Goal: Information Seeking & Learning: Learn about a topic

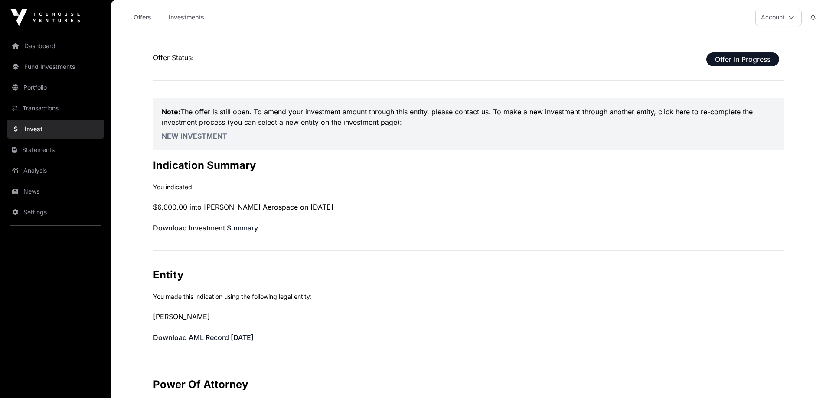
click at [52, 45] on link "Dashboard" at bounding box center [55, 45] width 97 height 19
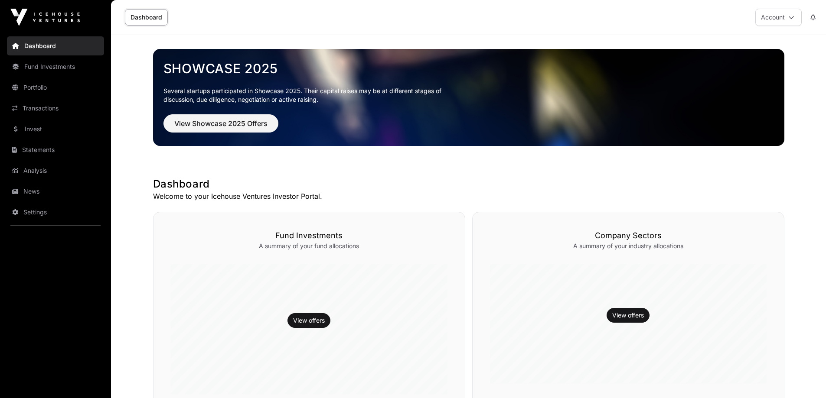
click at [774, 20] on button "Account" at bounding box center [778, 17] width 46 height 17
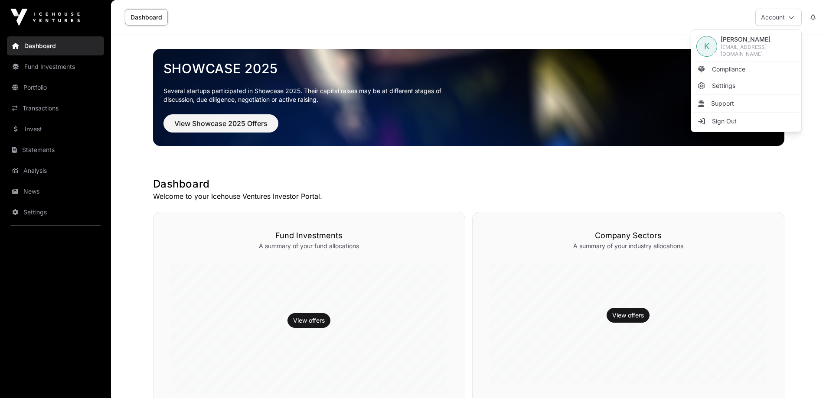
click at [726, 67] on span "Compliance" at bounding box center [728, 69] width 33 height 9
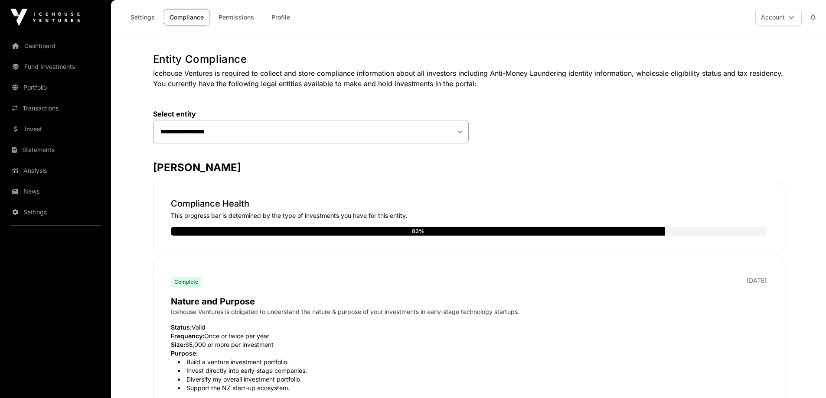
click at [58, 69] on link "Fund Investments" at bounding box center [55, 66] width 97 height 19
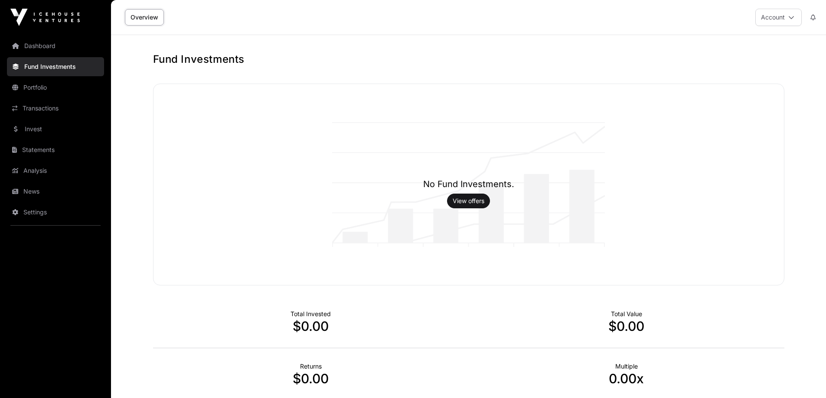
scroll to position [128, 0]
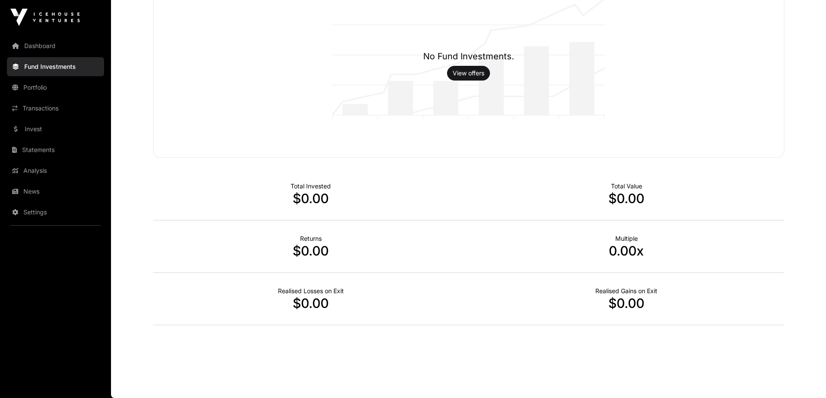
click at [462, 72] on link "View offers" at bounding box center [468, 73] width 32 height 9
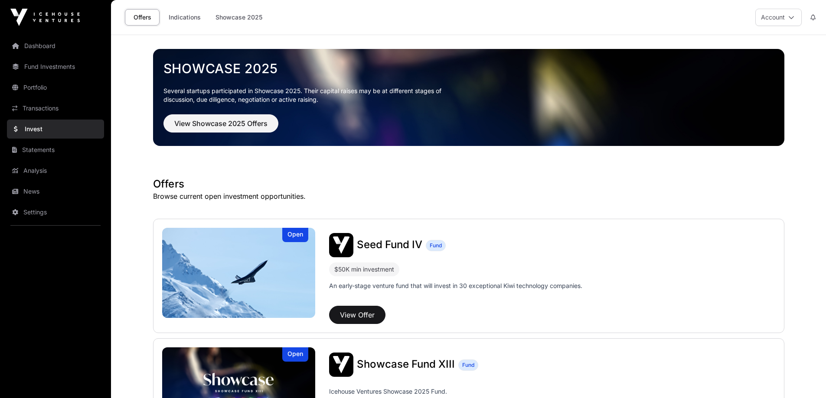
click at [229, 15] on link "Showcase 2025" at bounding box center [239, 17] width 58 height 16
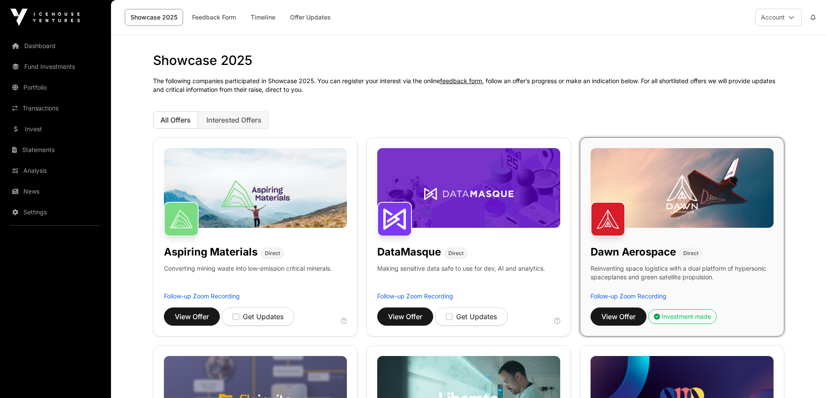
click at [234, 117] on span "Interested Offers" at bounding box center [233, 120] width 55 height 9
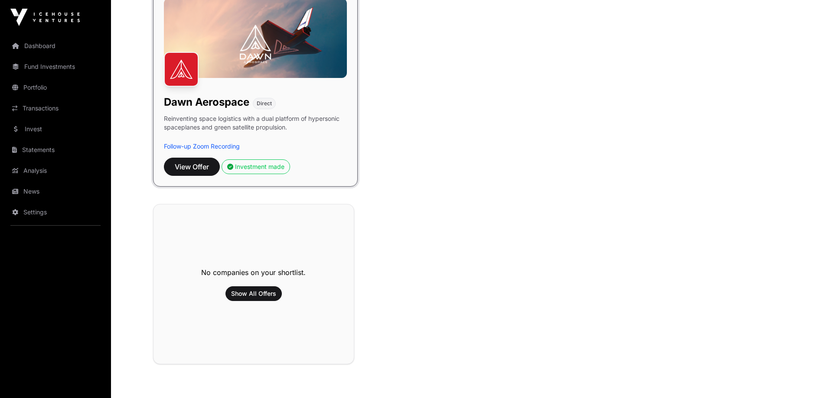
scroll to position [43, 0]
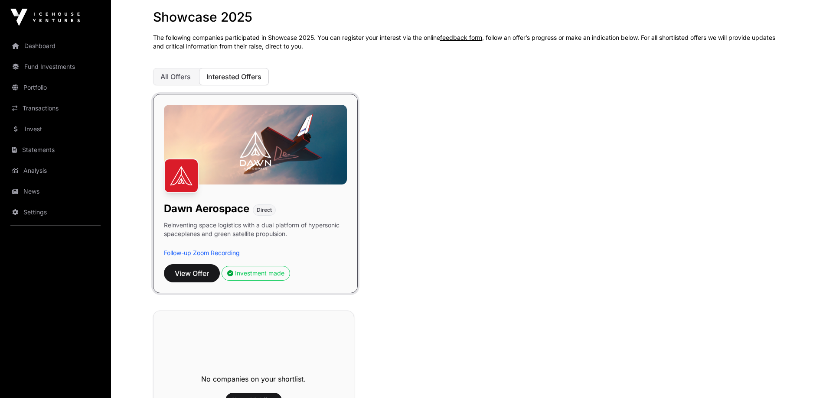
click at [183, 77] on span "All Offers" at bounding box center [175, 76] width 30 height 9
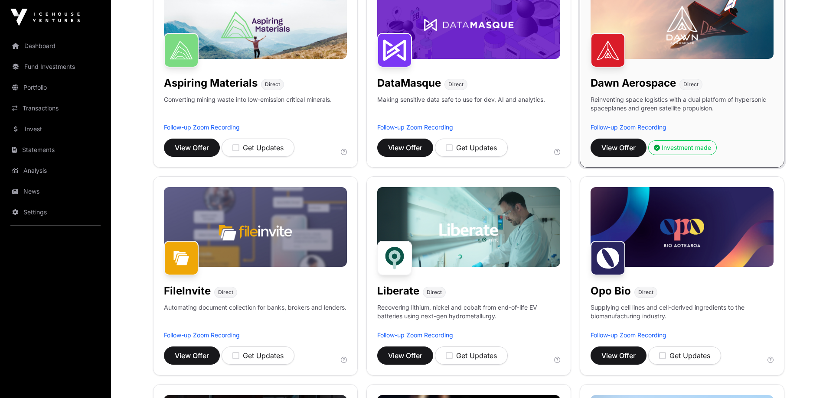
scroll to position [0, 0]
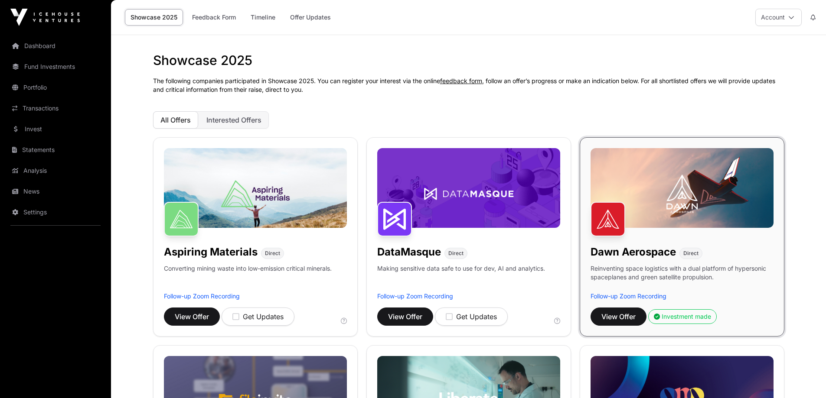
click at [777, 23] on button "Account" at bounding box center [778, 17] width 46 height 17
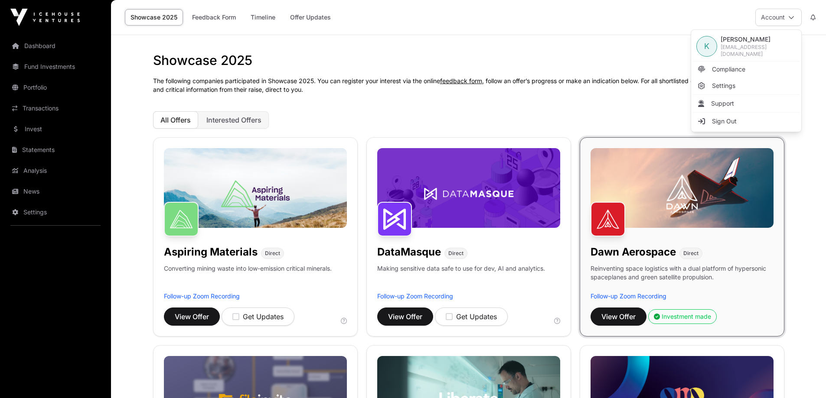
click at [718, 74] on link "Compliance" at bounding box center [746, 70] width 107 height 16
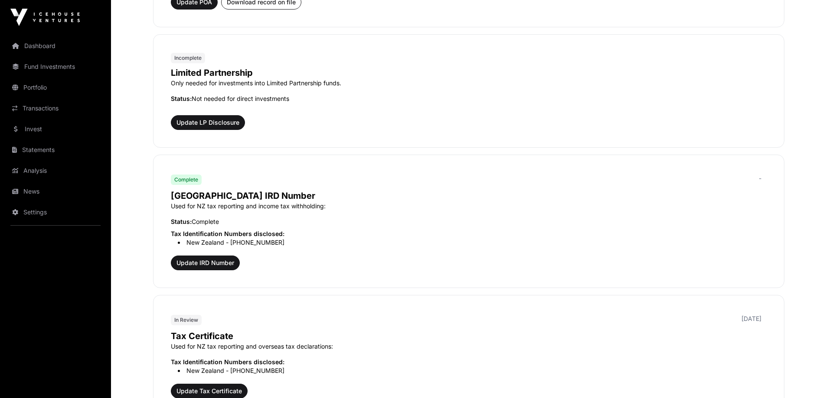
scroll to position [650, 0]
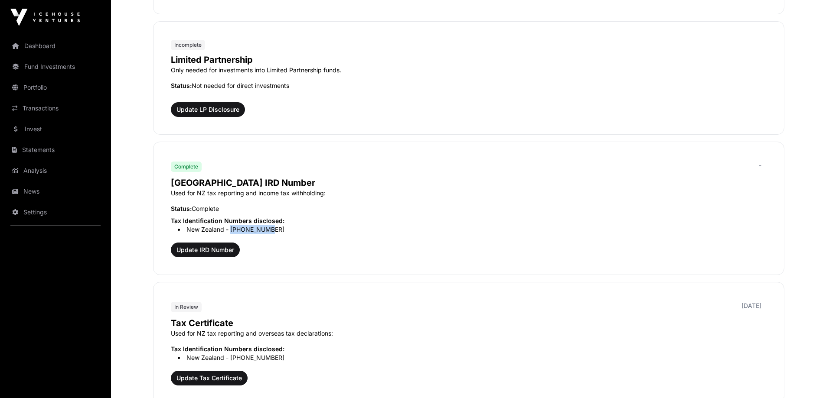
drag, startPoint x: 238, startPoint y: 230, endPoint x: 266, endPoint y: 231, distance: 28.2
click at [266, 231] on li "New Zealand - [PHONE_NUMBER]" at bounding box center [472, 229] width 589 height 9
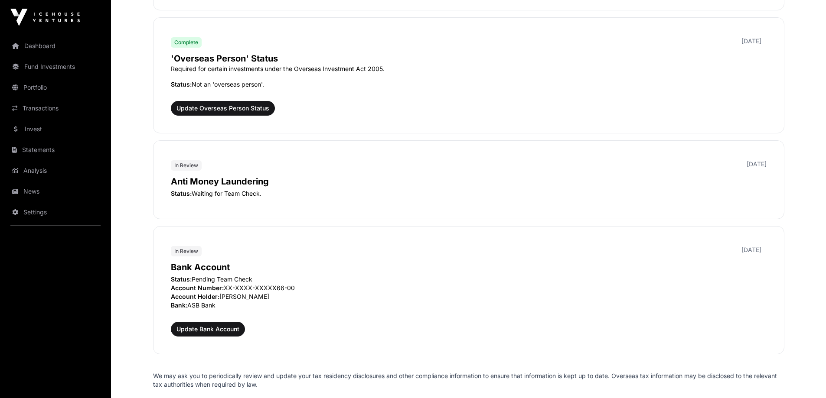
scroll to position [1127, 0]
